Goal: Task Accomplishment & Management: Use online tool/utility

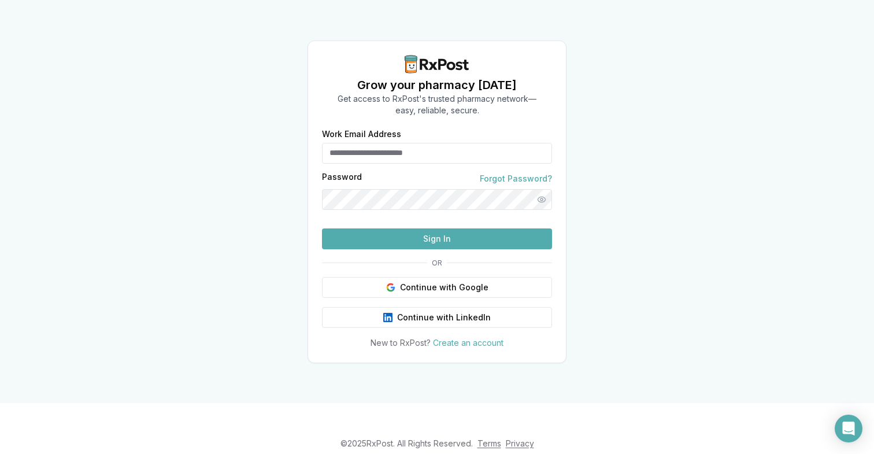
type input "**********"
click at [431, 249] on button "Sign In" at bounding box center [437, 238] width 230 height 21
click at [397, 243] on form "**********" at bounding box center [437, 189] width 230 height 119
click at [397, 249] on button "Sign In" at bounding box center [437, 238] width 230 height 21
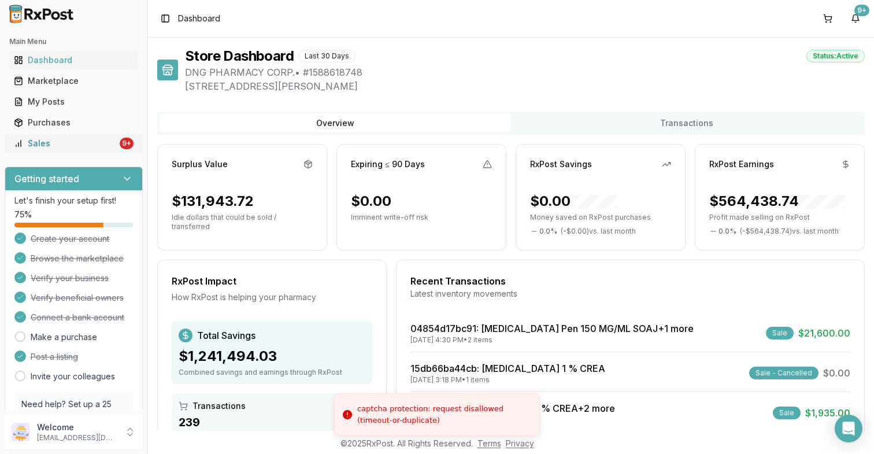
click at [108, 143] on div "Sales" at bounding box center [65, 144] width 103 height 12
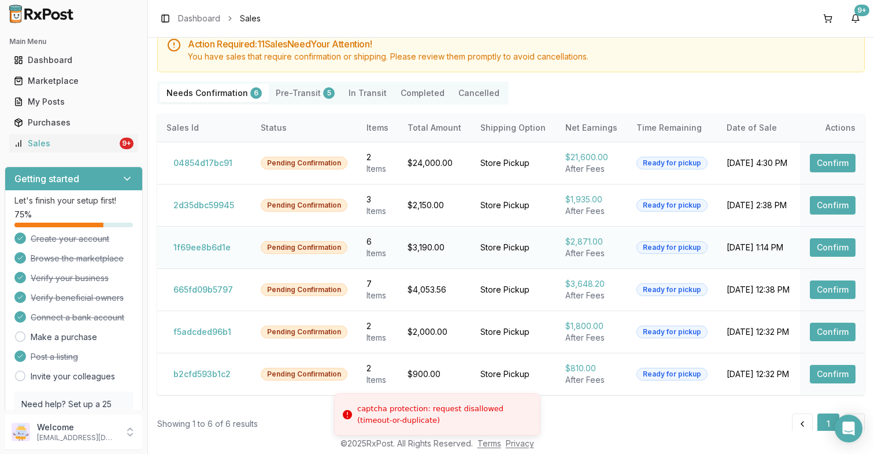
scroll to position [71, 0]
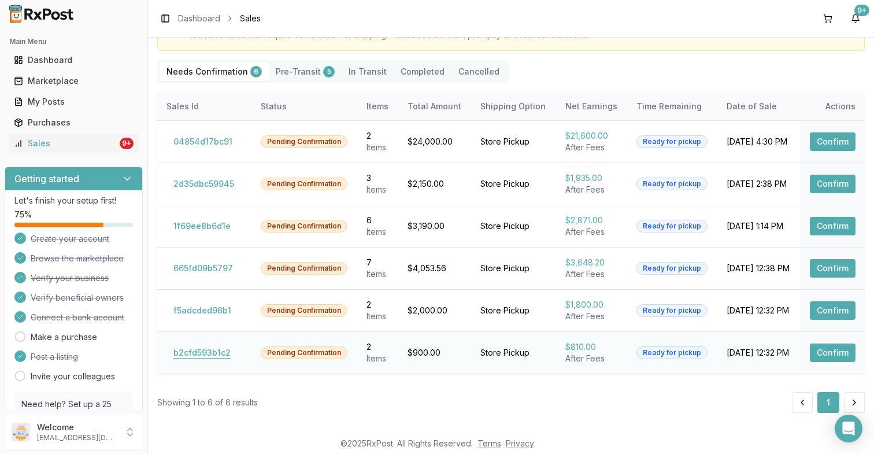
click at [221, 350] on button "b2cfd593b1c2" at bounding box center [201, 352] width 71 height 18
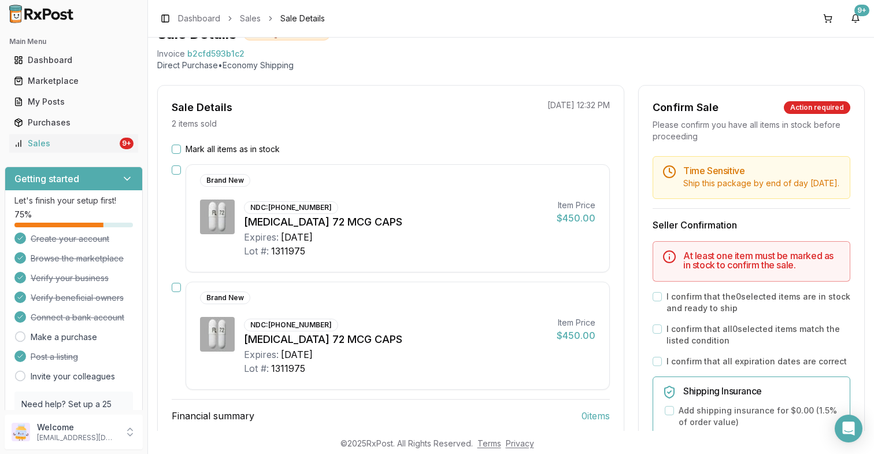
scroll to position [55, 0]
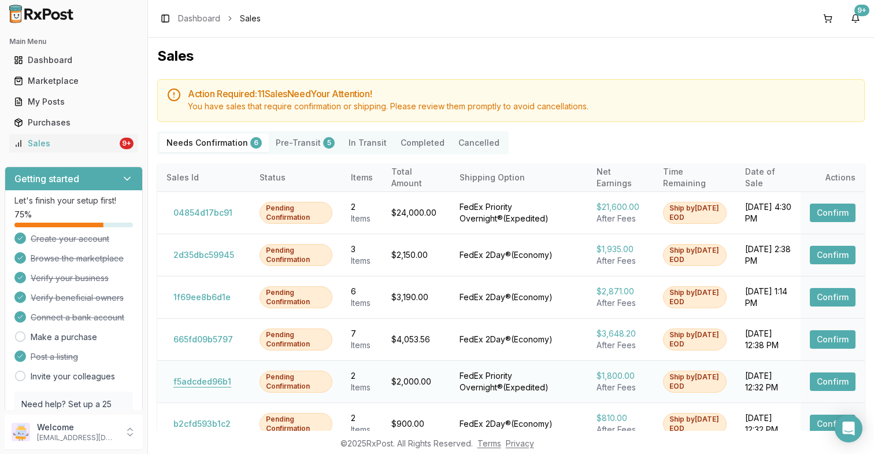
scroll to position [71, 0]
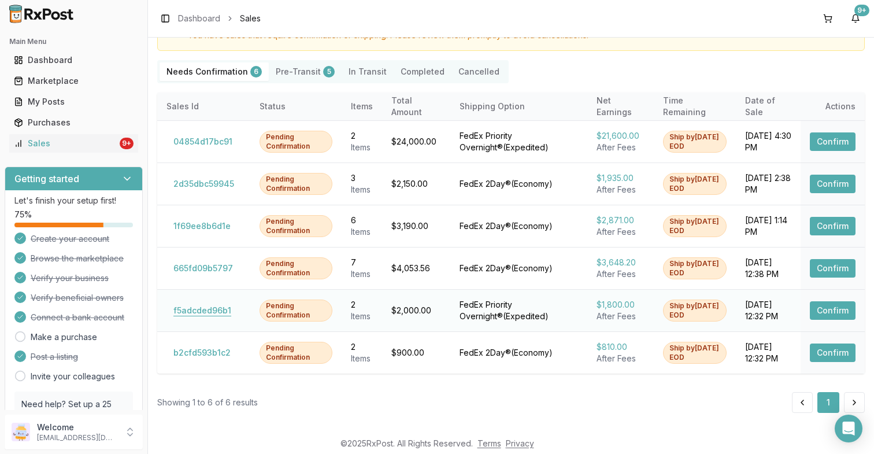
click at [207, 314] on button "f5adcded96b1" at bounding box center [202, 310] width 72 height 18
click at [219, 264] on button "665fd09b5797" at bounding box center [202, 268] width 73 height 18
click at [205, 231] on button "1f69ee8b6d1e" at bounding box center [201, 226] width 71 height 18
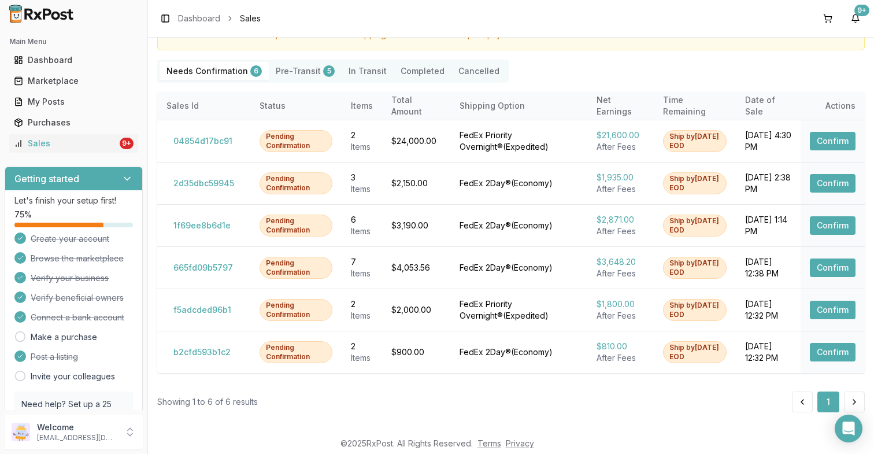
scroll to position [71, 0]
click at [214, 179] on button "2d35dbc59945" at bounding box center [203, 184] width 75 height 18
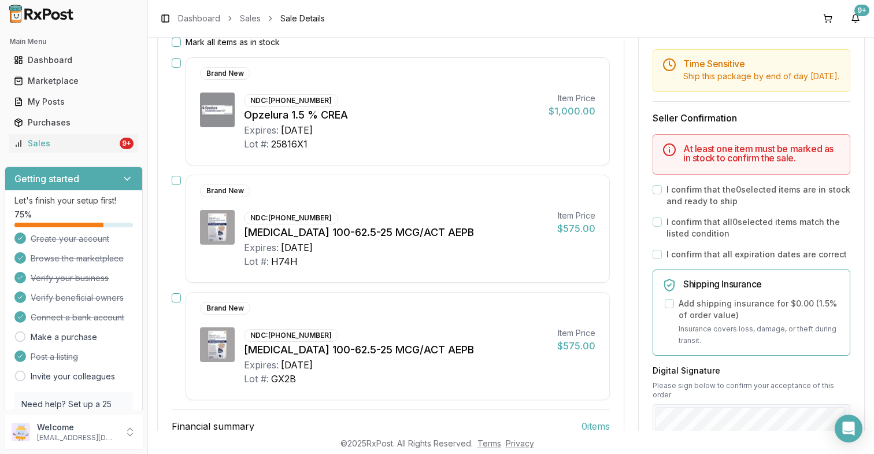
scroll to position [172, 0]
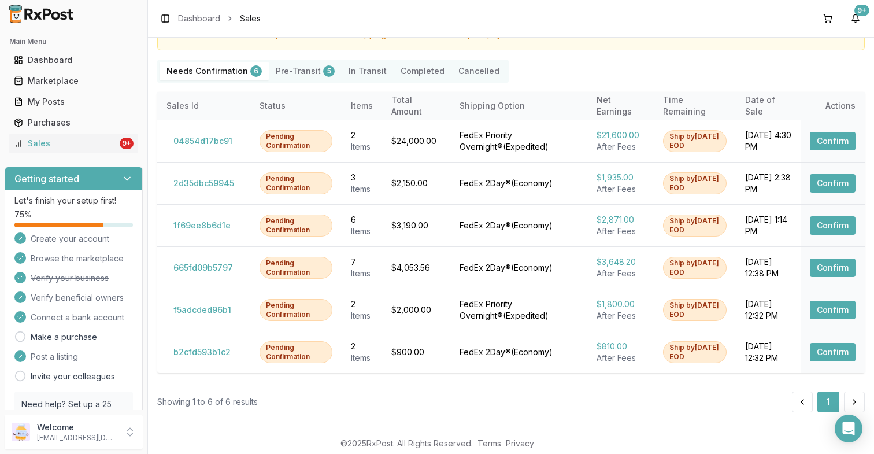
scroll to position [71, 0]
click at [212, 137] on button "04854d17bc91" at bounding box center [202, 141] width 73 height 18
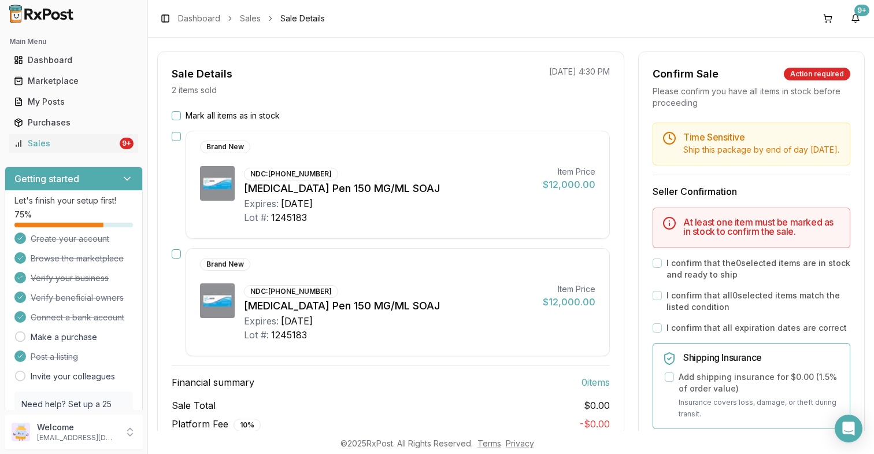
scroll to position [55, 0]
